Goal: Task Accomplishment & Management: Manage account settings

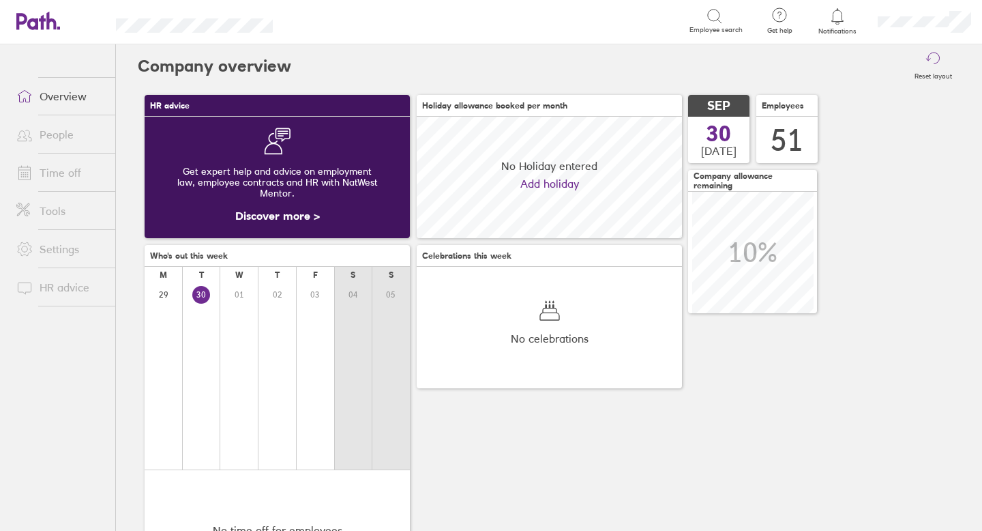
scroll to position [121, 265]
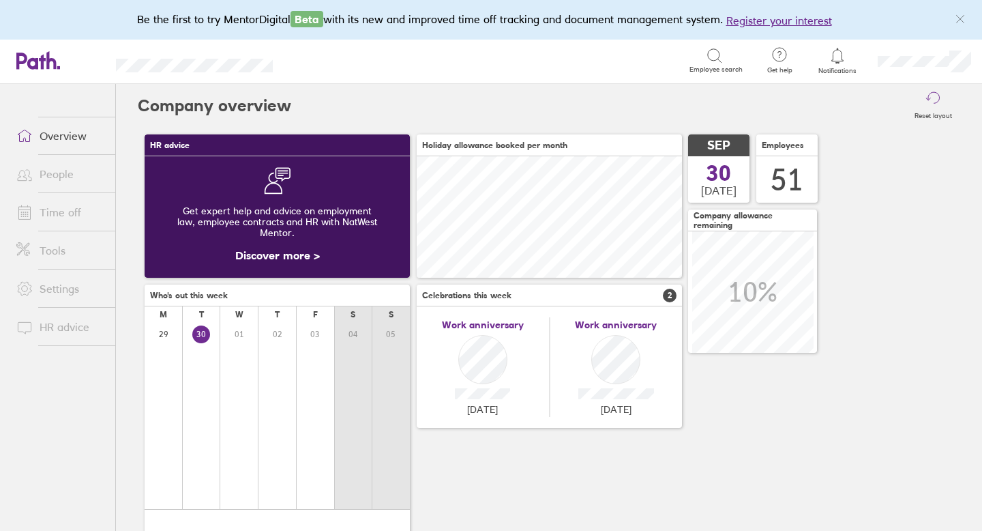
click at [83, 213] on link "Time off" at bounding box center [60, 211] width 110 height 27
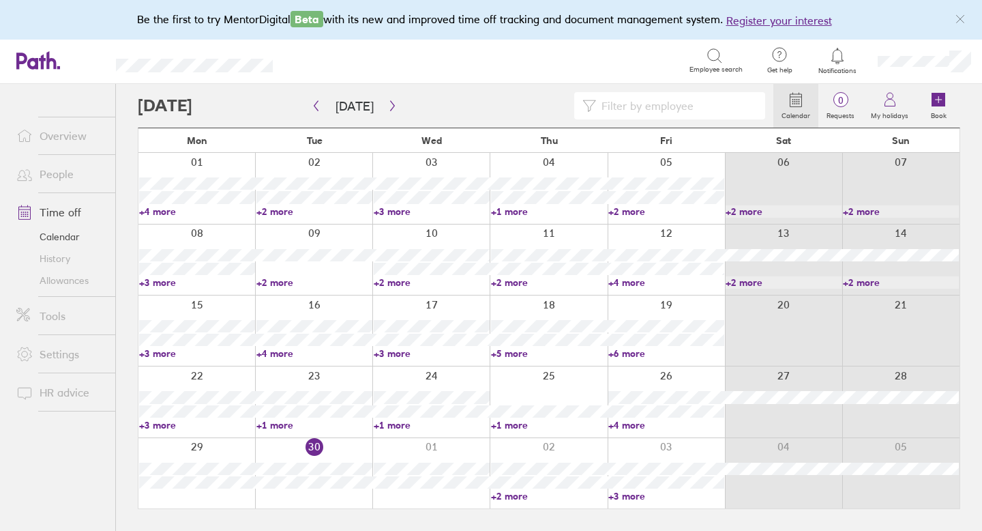
click at [62, 280] on link "Allowances" at bounding box center [60, 280] width 110 height 22
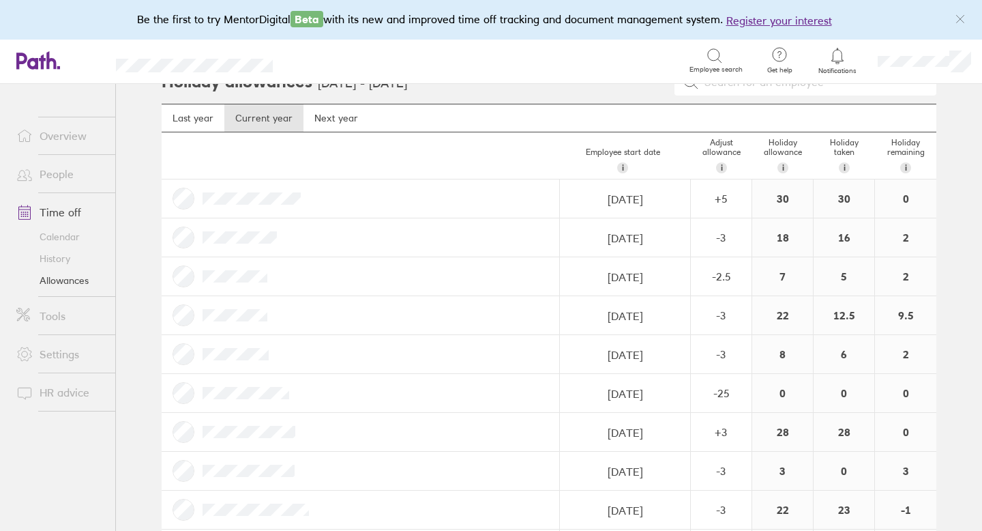
scroll to position [23, 0]
